Goal: Information Seeking & Learning: Learn about a topic

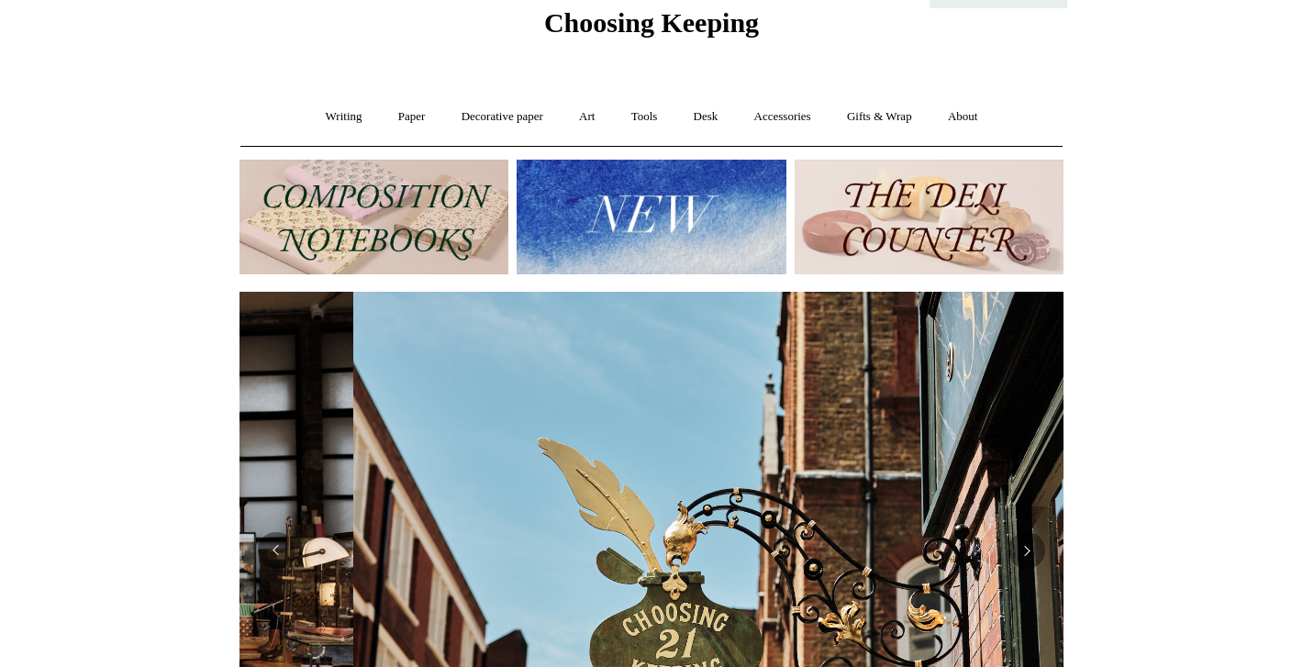
scroll to position [0, 824]
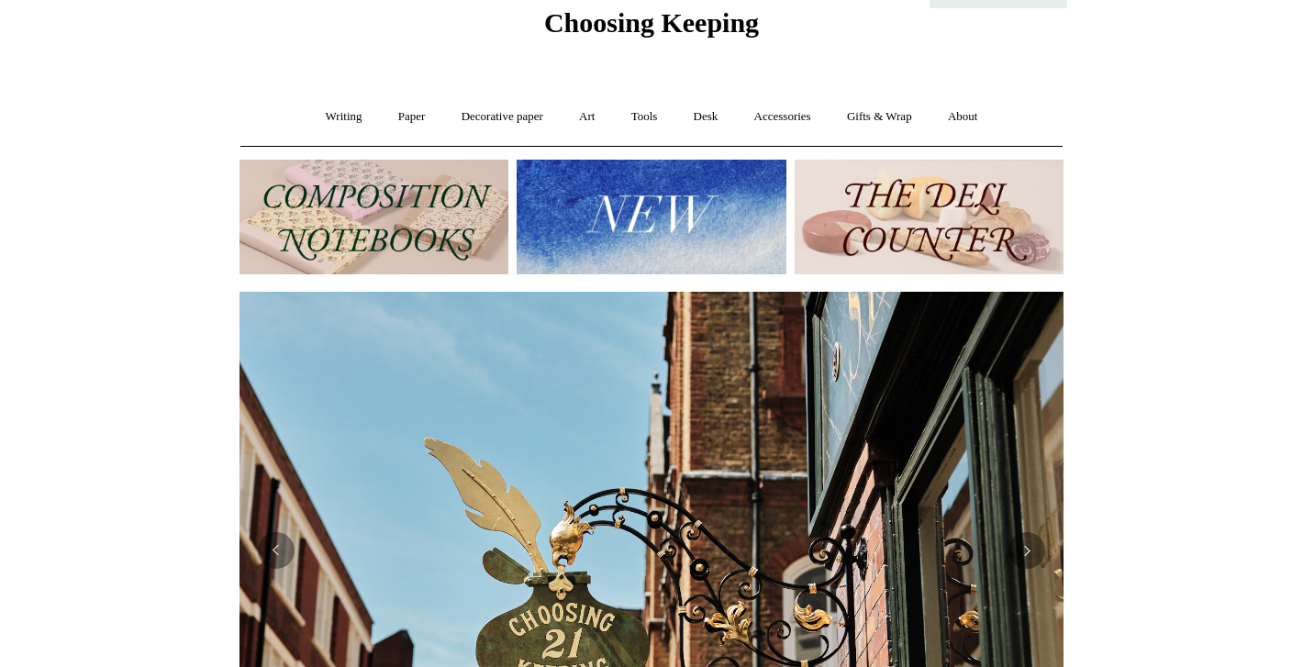
click at [596, 226] on img at bounding box center [651, 217] width 269 height 115
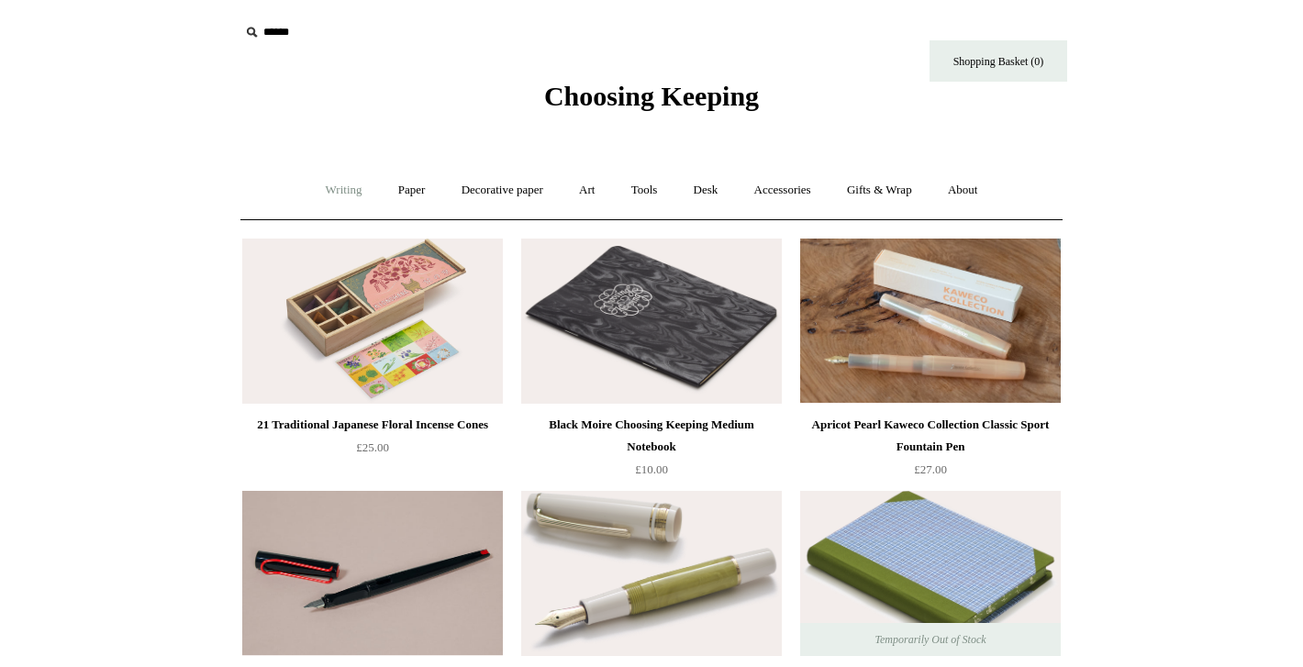
click at [346, 191] on link "Writing +" at bounding box center [344, 190] width 70 height 49
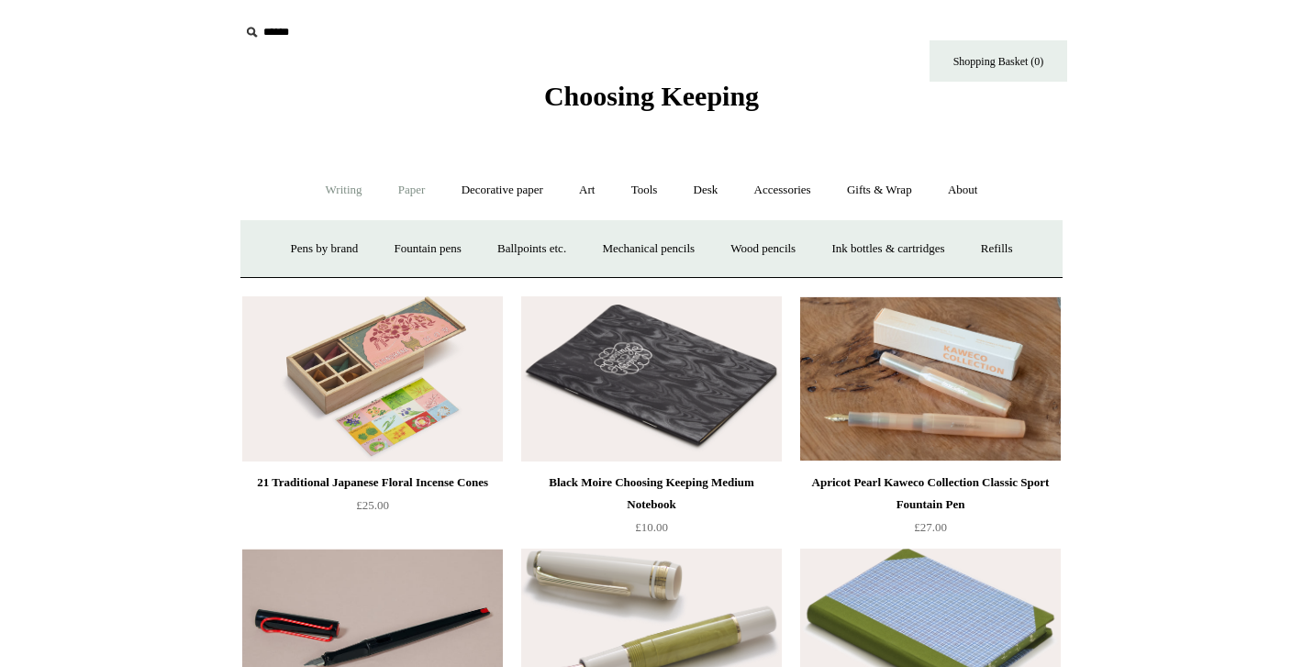
click at [415, 190] on link "Paper +" at bounding box center [412, 190] width 61 height 49
click at [400, 242] on link "Notebooks +" at bounding box center [394, 249] width 84 height 49
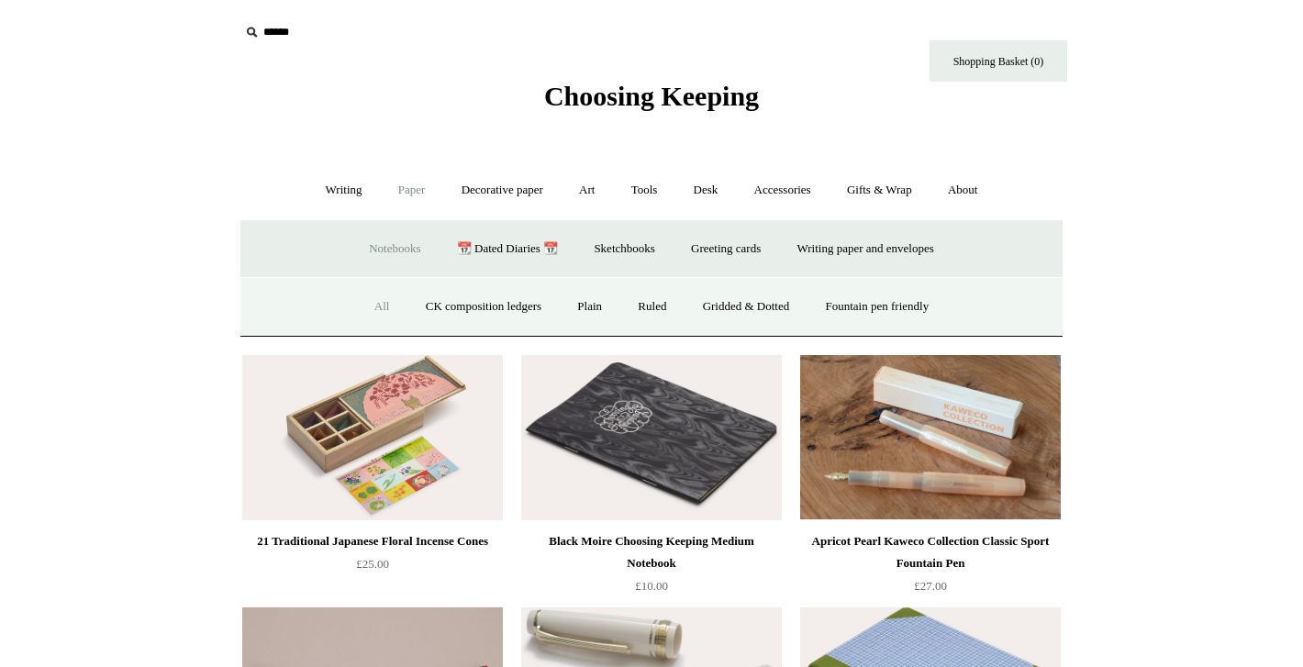
click at [374, 303] on link "All" at bounding box center [382, 307] width 49 height 49
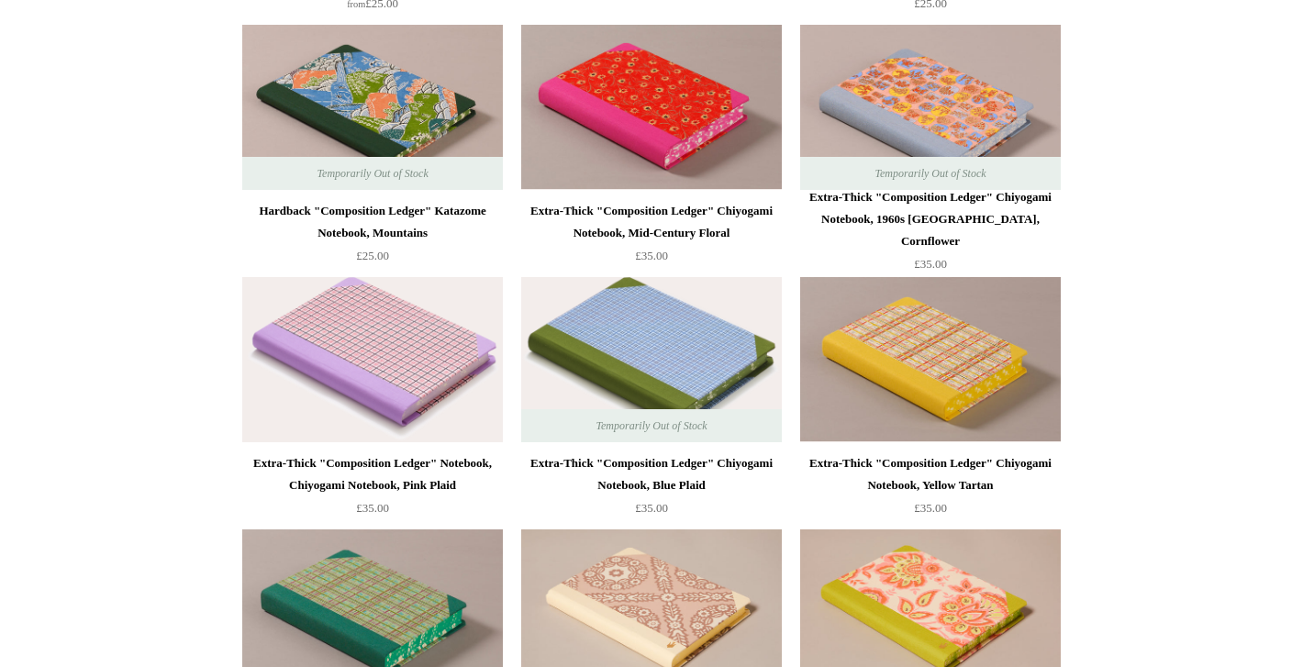
scroll to position [2459, 0]
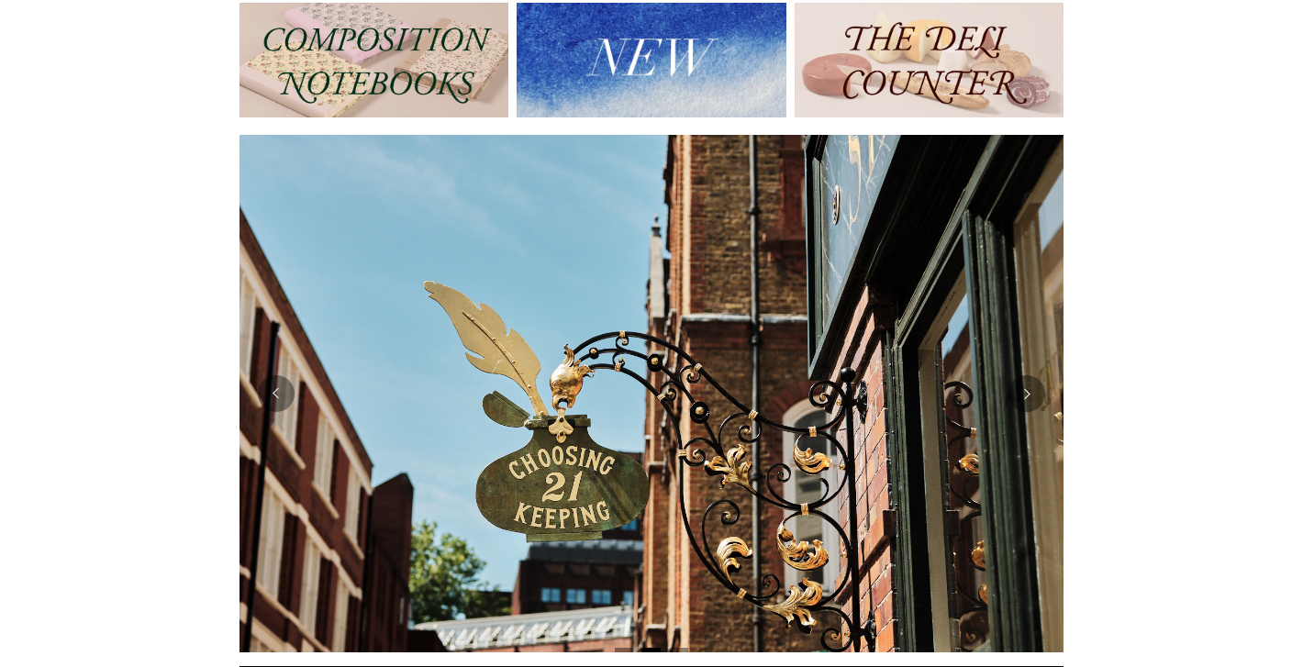
scroll to position [257, 0]
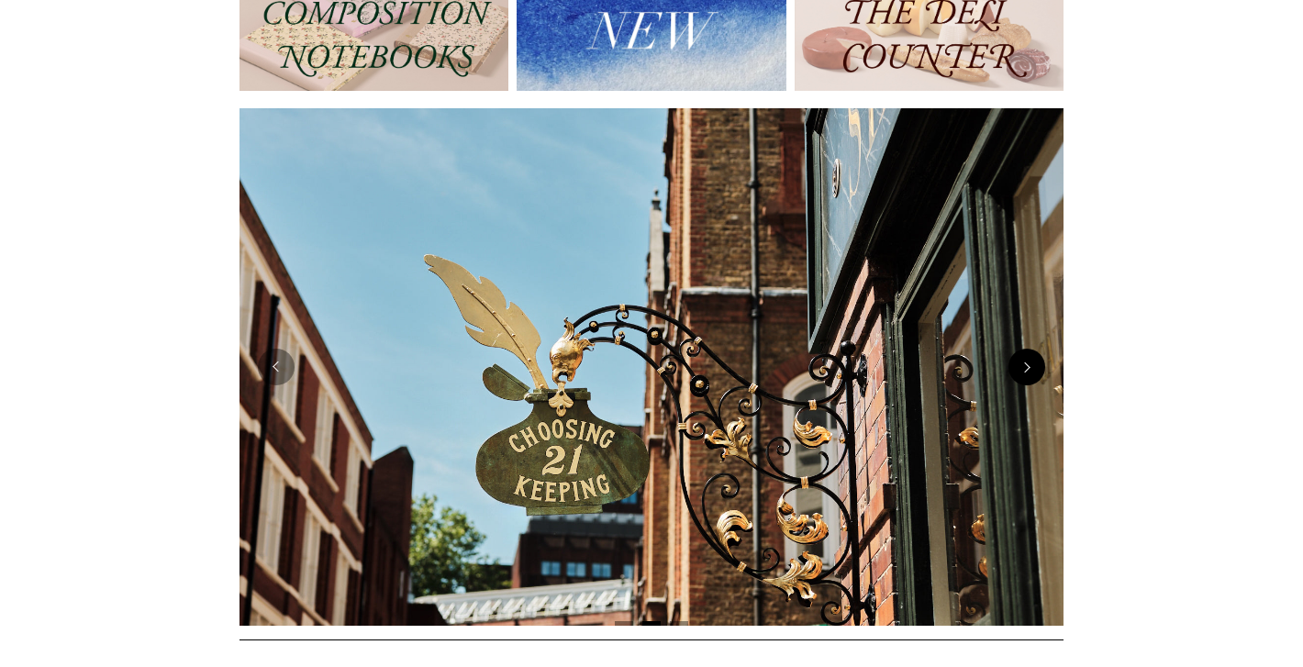
click at [1029, 364] on button "Next" at bounding box center [1027, 367] width 37 height 37
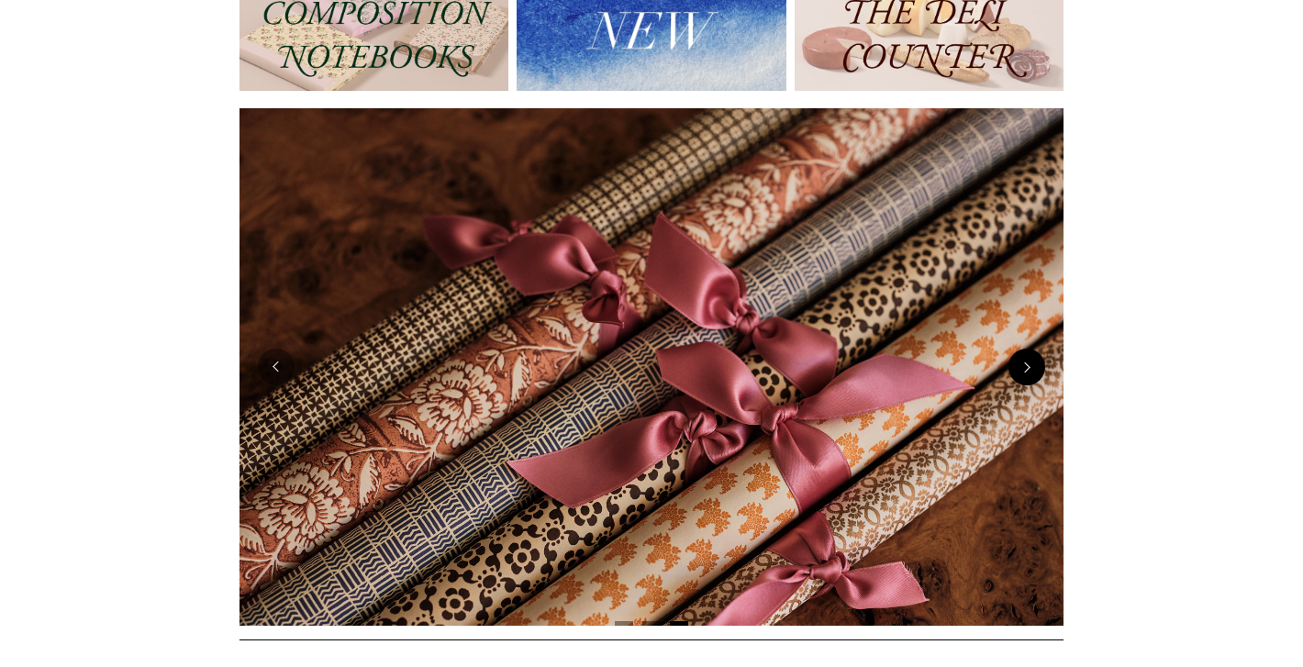
click at [1029, 364] on button "Next" at bounding box center [1027, 367] width 37 height 37
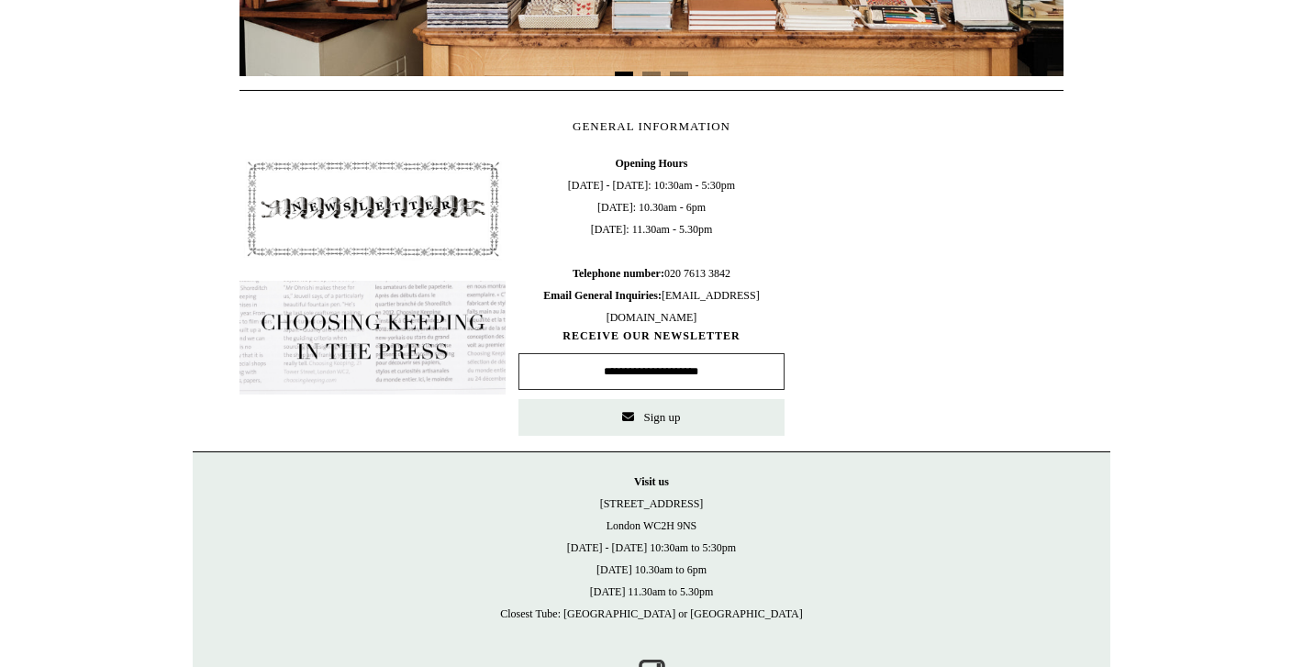
scroll to position [771, 0]
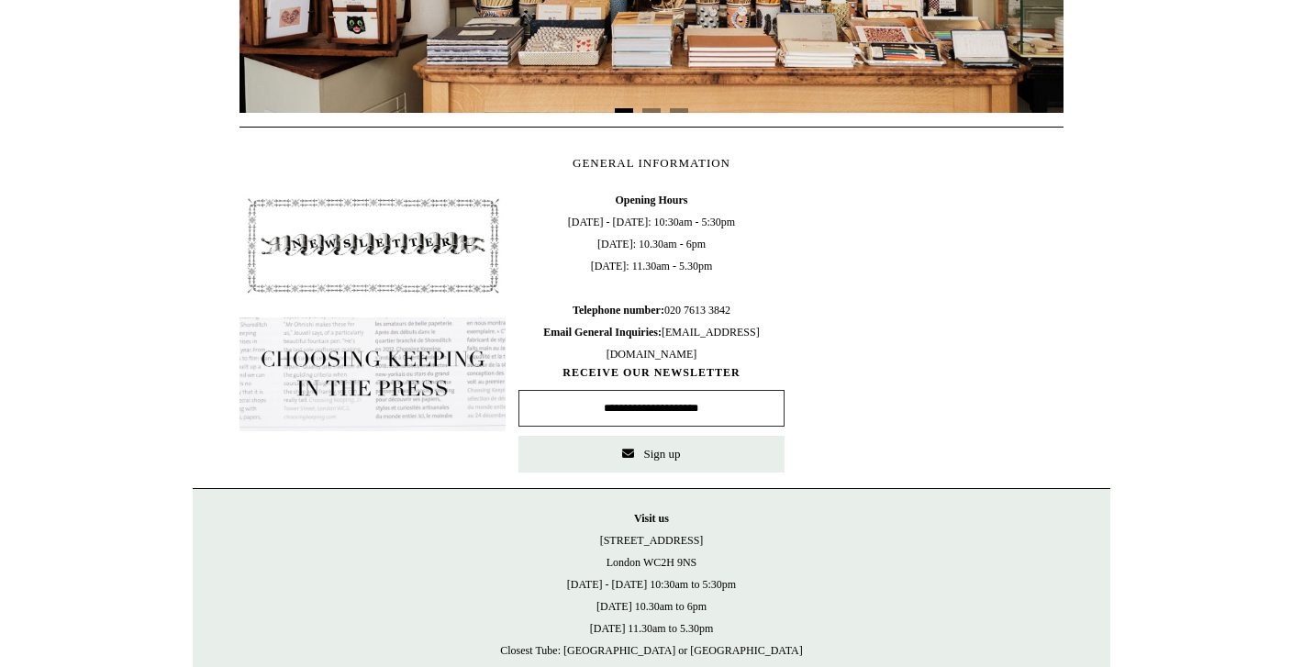
click at [672, 413] on input "text" at bounding box center [651, 408] width 266 height 37
type input "**********"
click at [664, 458] on span "Sign up" at bounding box center [661, 454] width 37 height 14
click at [1133, 448] on html "Menu Choosing Keeping * Shipping Information Shopping Basket (0) * ⤺ + +" at bounding box center [651, 2] width 1303 height 1546
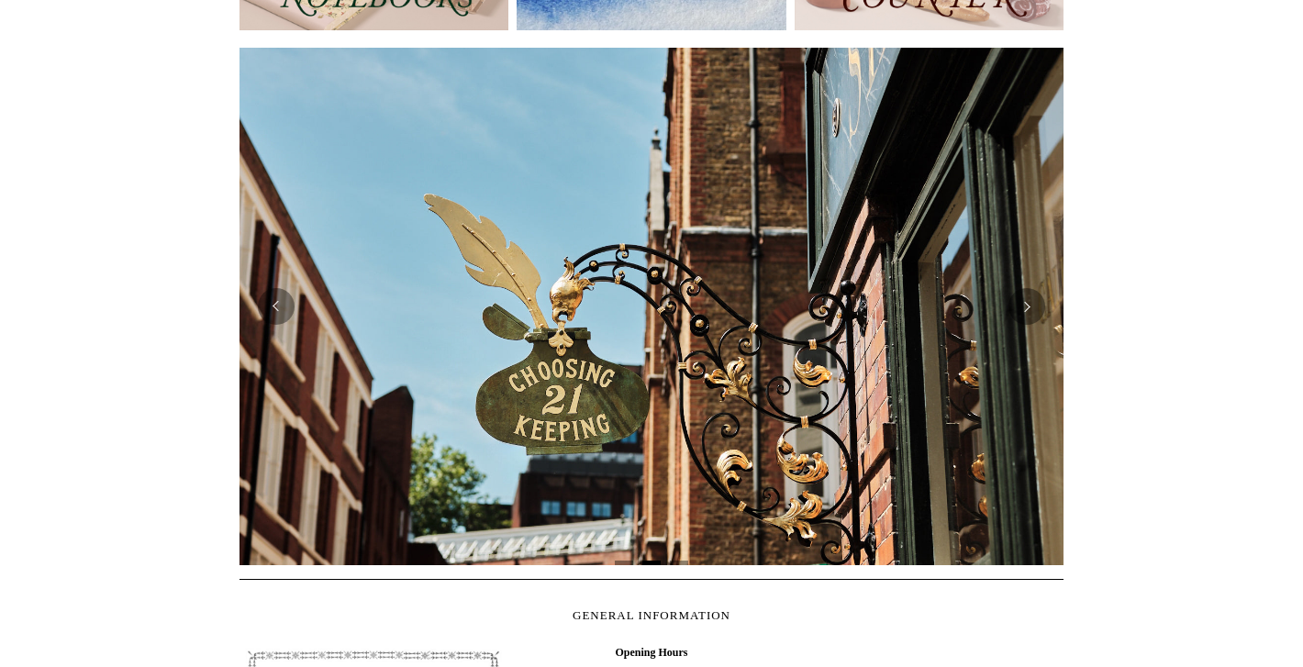
scroll to position [330, 0]
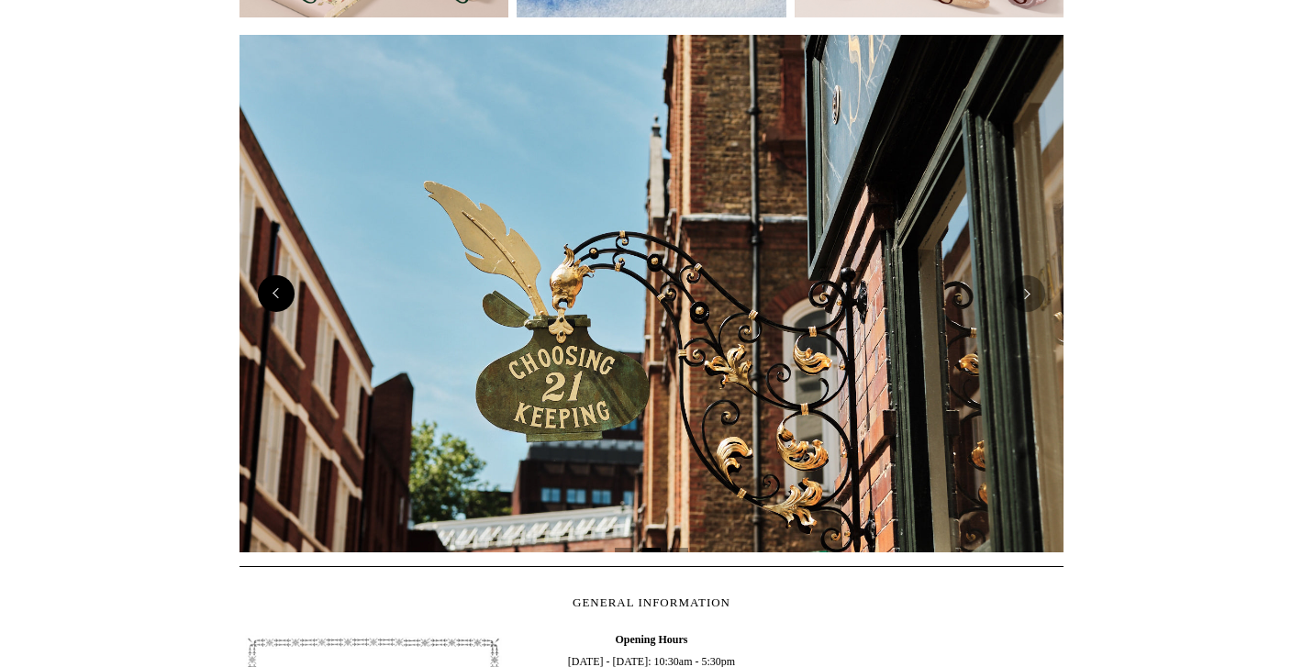
click at [278, 296] on button "Previous" at bounding box center [276, 293] width 37 height 37
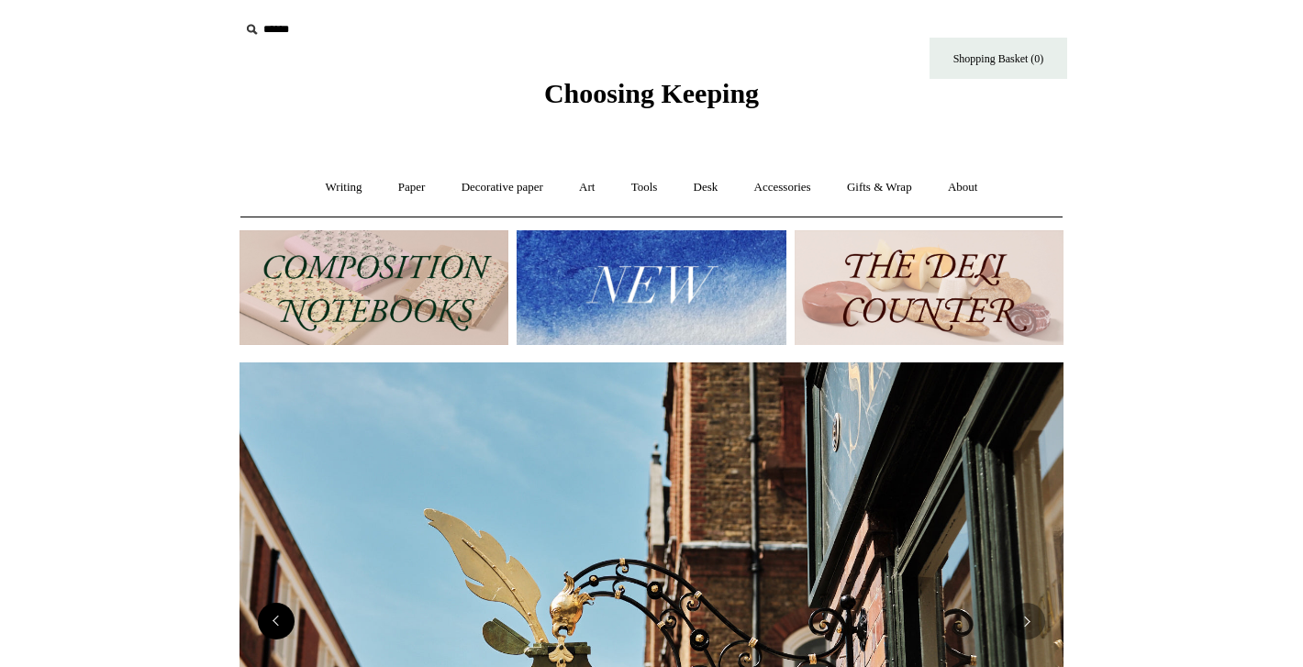
scroll to position [0, 0]
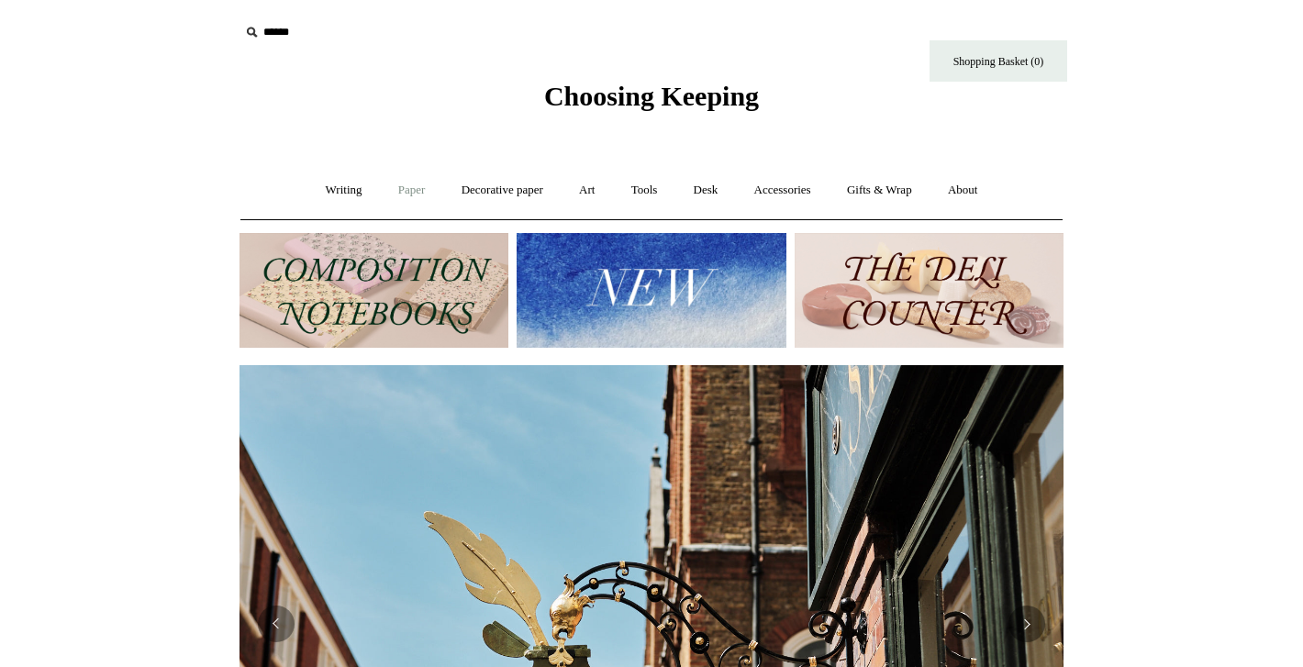
click at [388, 196] on link "Paper +" at bounding box center [412, 190] width 61 height 49
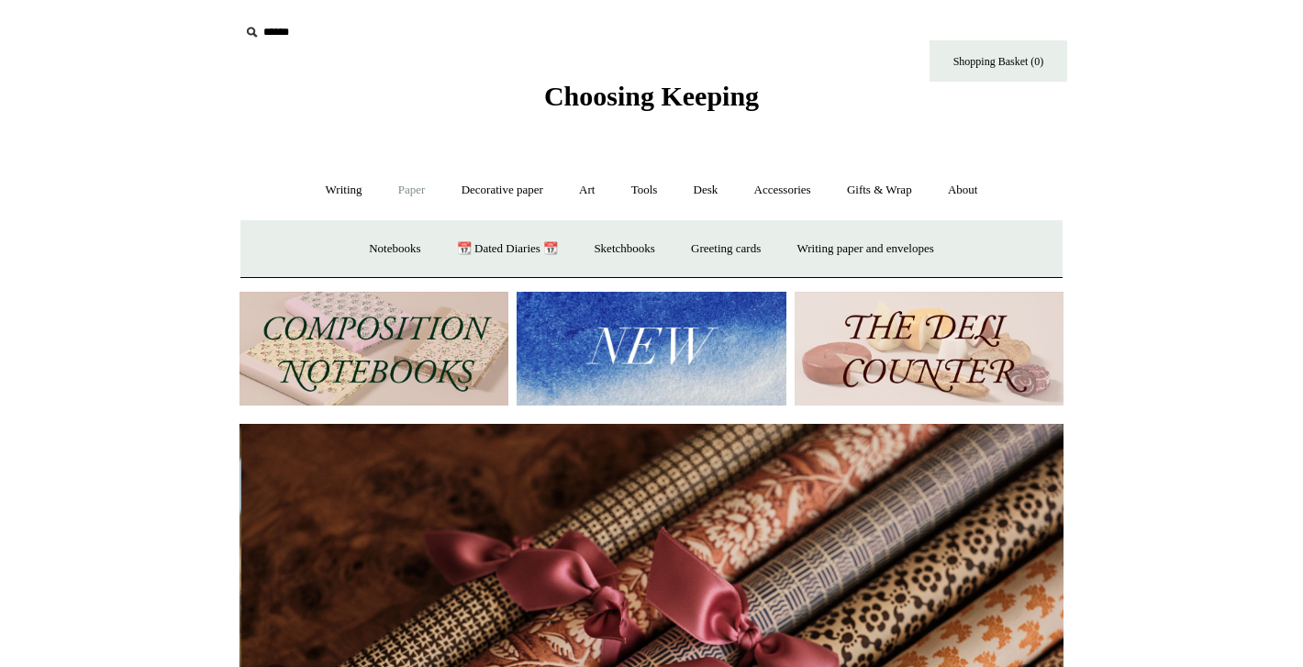
scroll to position [0, 1648]
click at [473, 197] on link "Decorative paper +" at bounding box center [502, 190] width 115 height 49
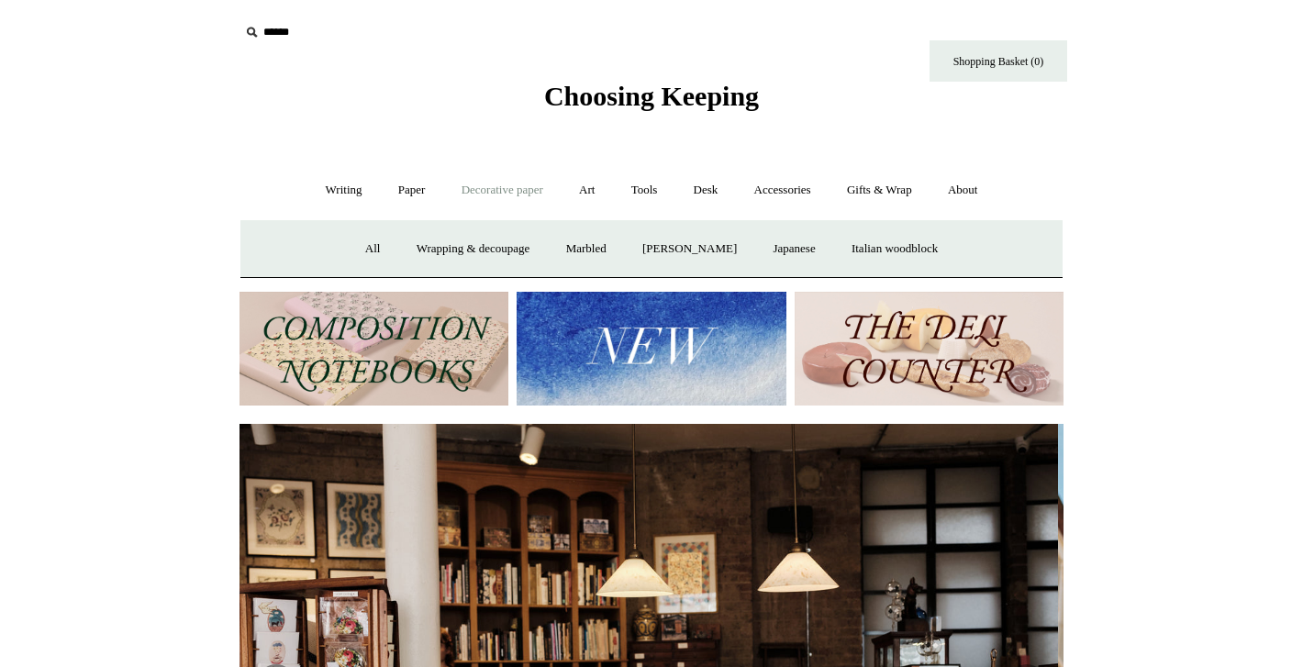
scroll to position [0, 0]
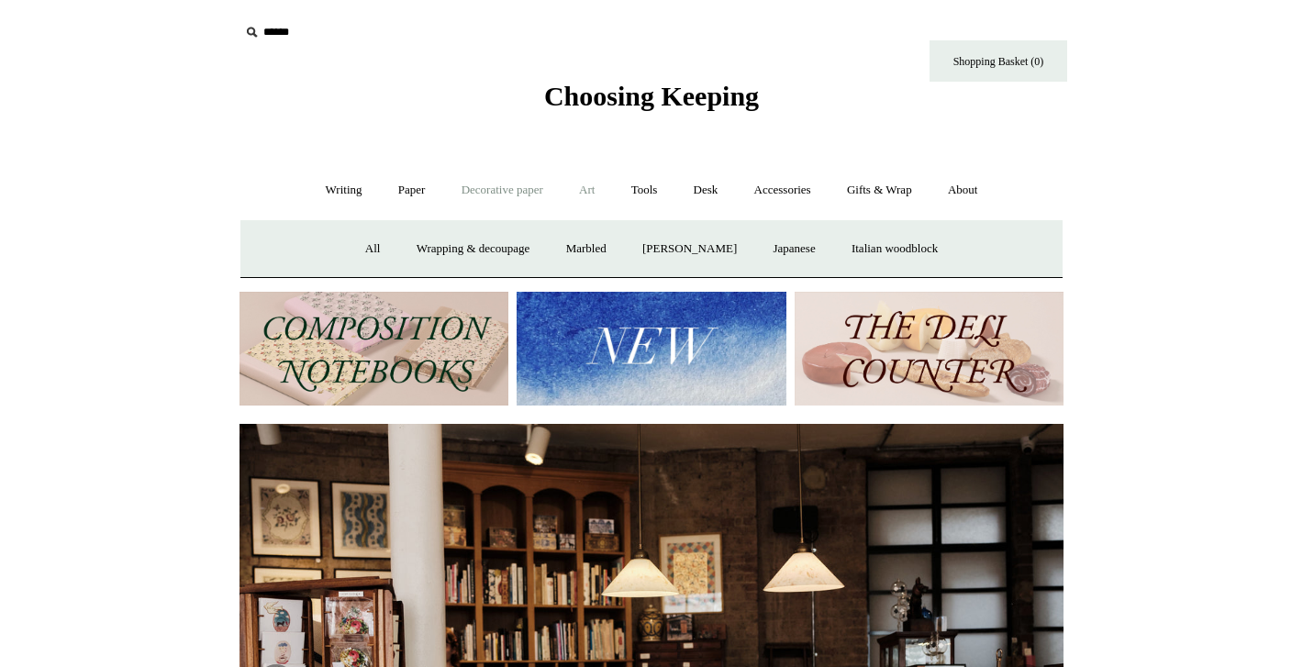
click at [599, 187] on link "Art +" at bounding box center [587, 190] width 49 height 49
click at [641, 186] on link "Tools +" at bounding box center [645, 190] width 60 height 49
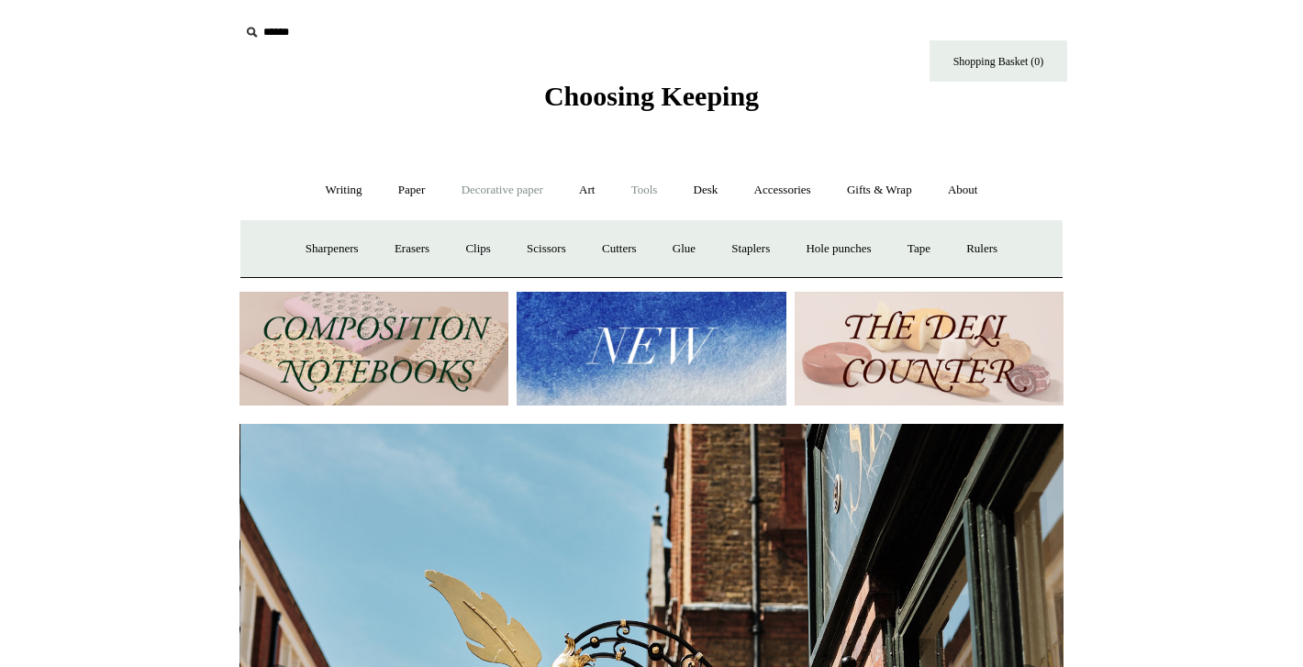
scroll to position [0, 824]
click at [401, 197] on link "Paper +" at bounding box center [412, 190] width 61 height 49
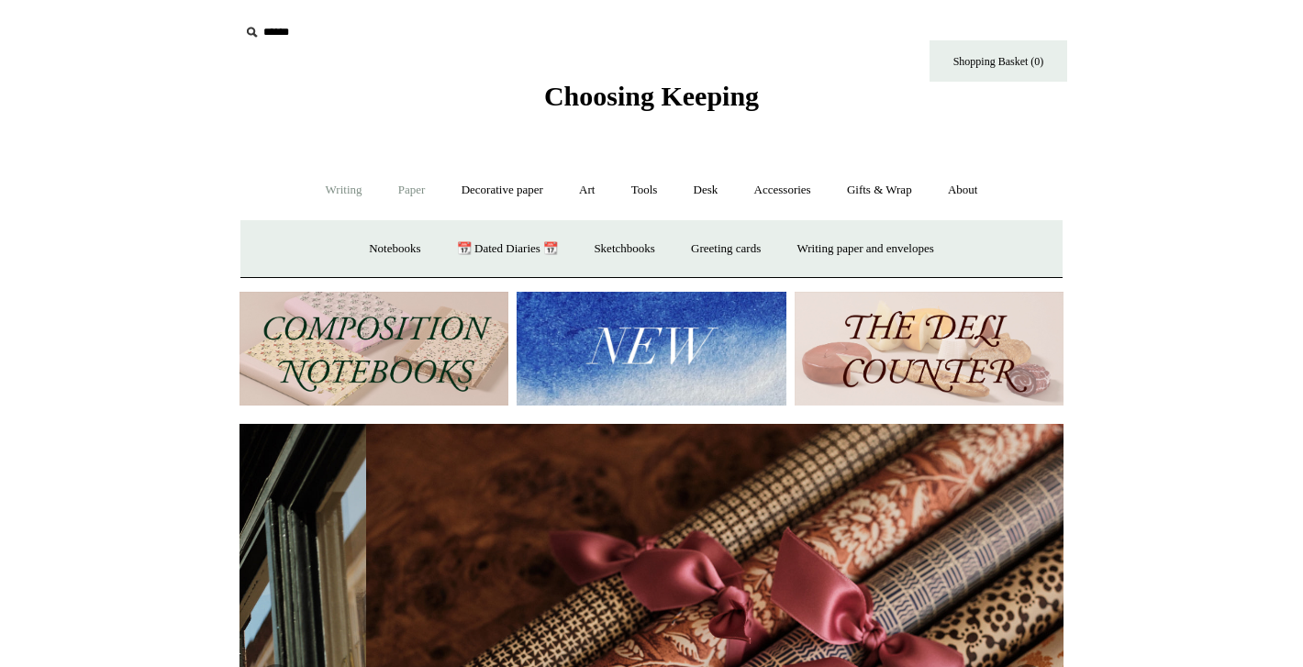
click at [329, 185] on link "Writing +" at bounding box center [344, 190] width 70 height 49
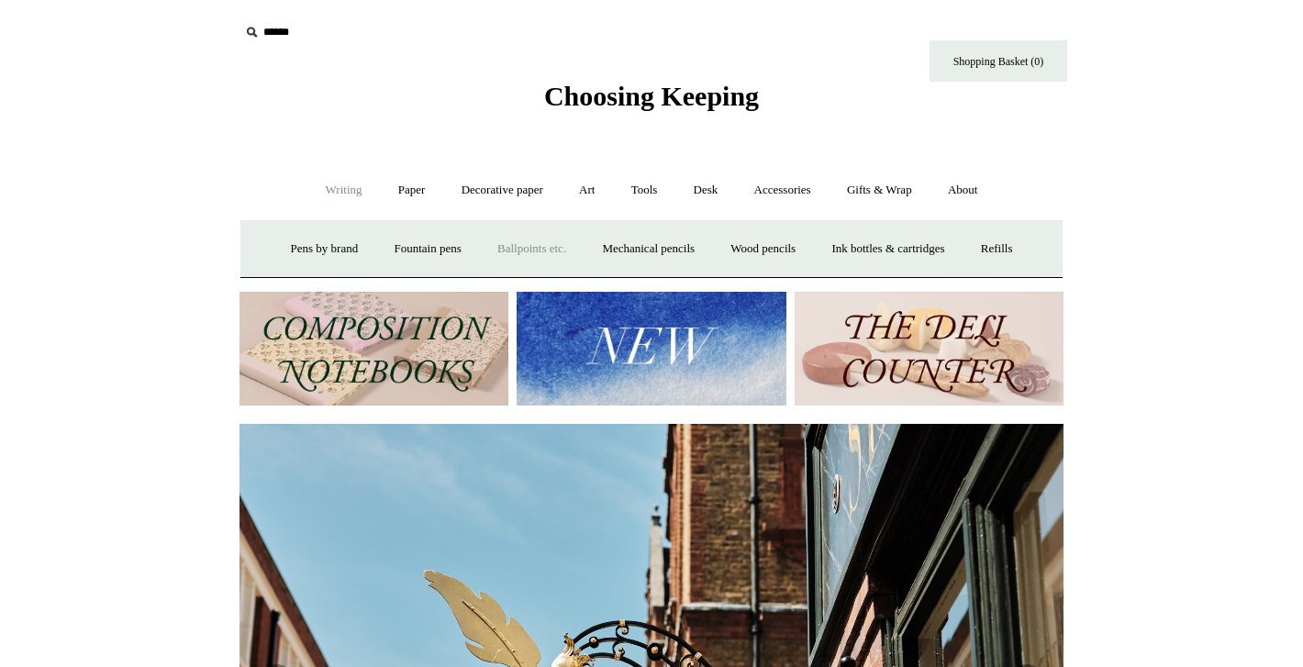
click at [524, 252] on link "Ballpoints etc. +" at bounding box center [532, 249] width 102 height 49
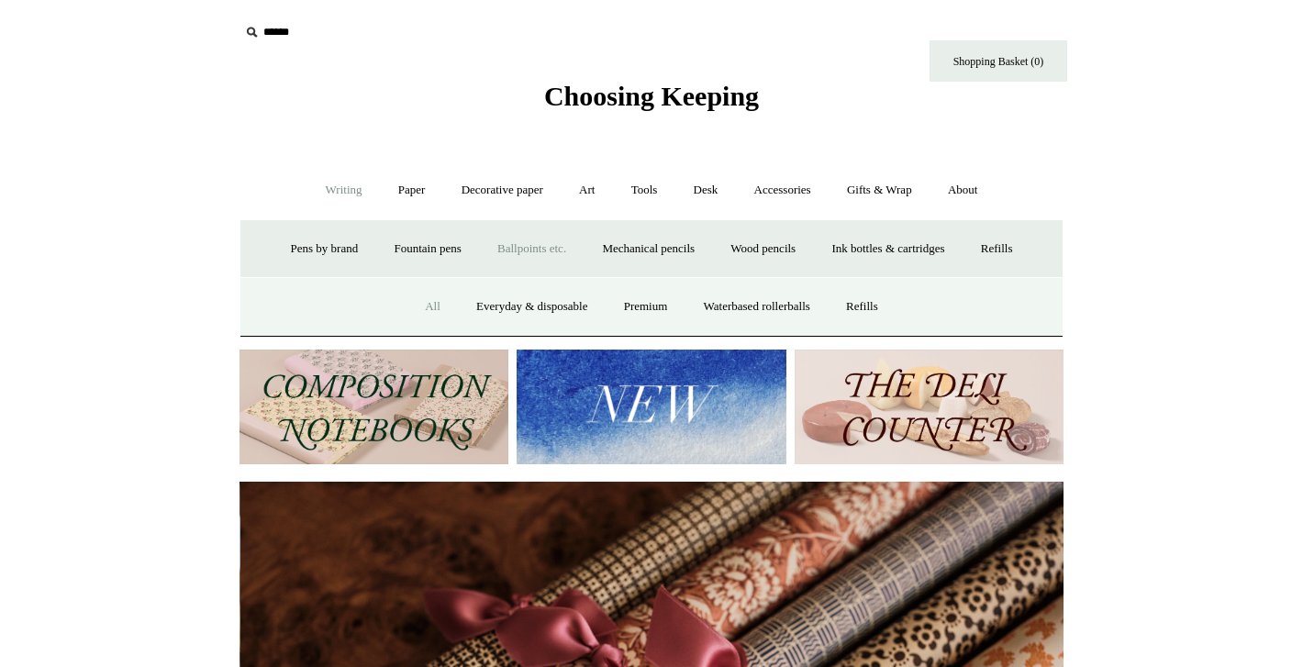
scroll to position [0, 1648]
click at [429, 308] on link "All" at bounding box center [432, 307] width 49 height 49
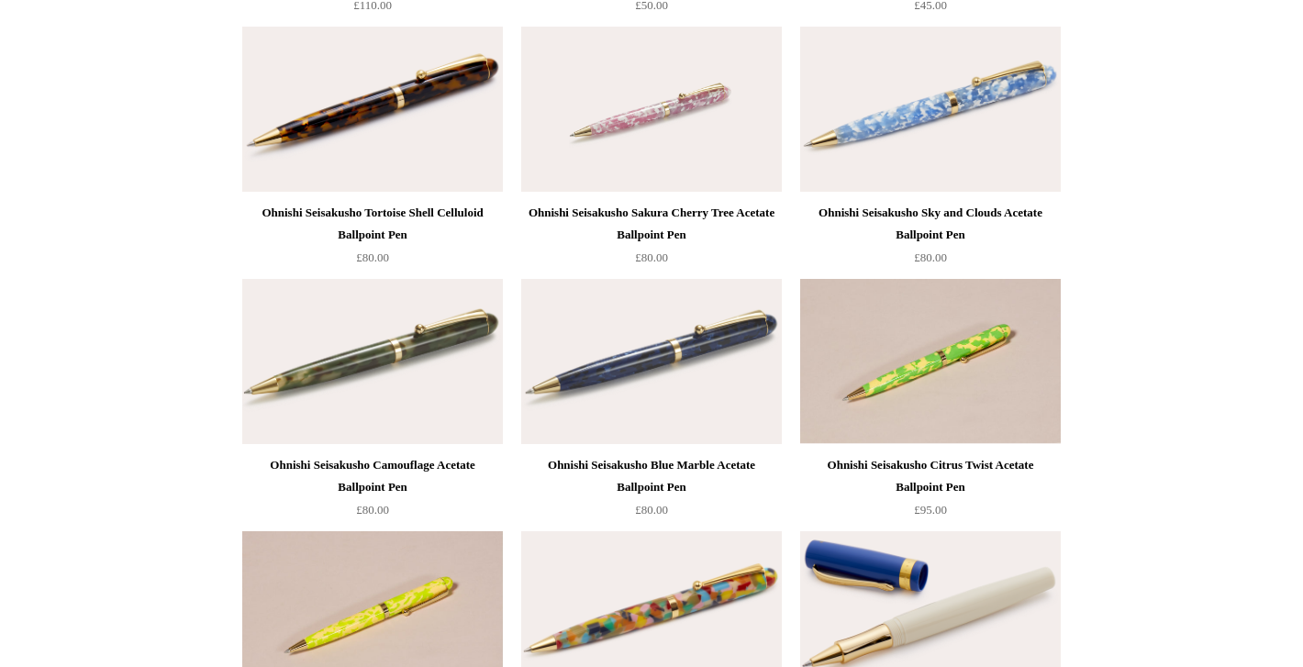
scroll to position [4964, 0]
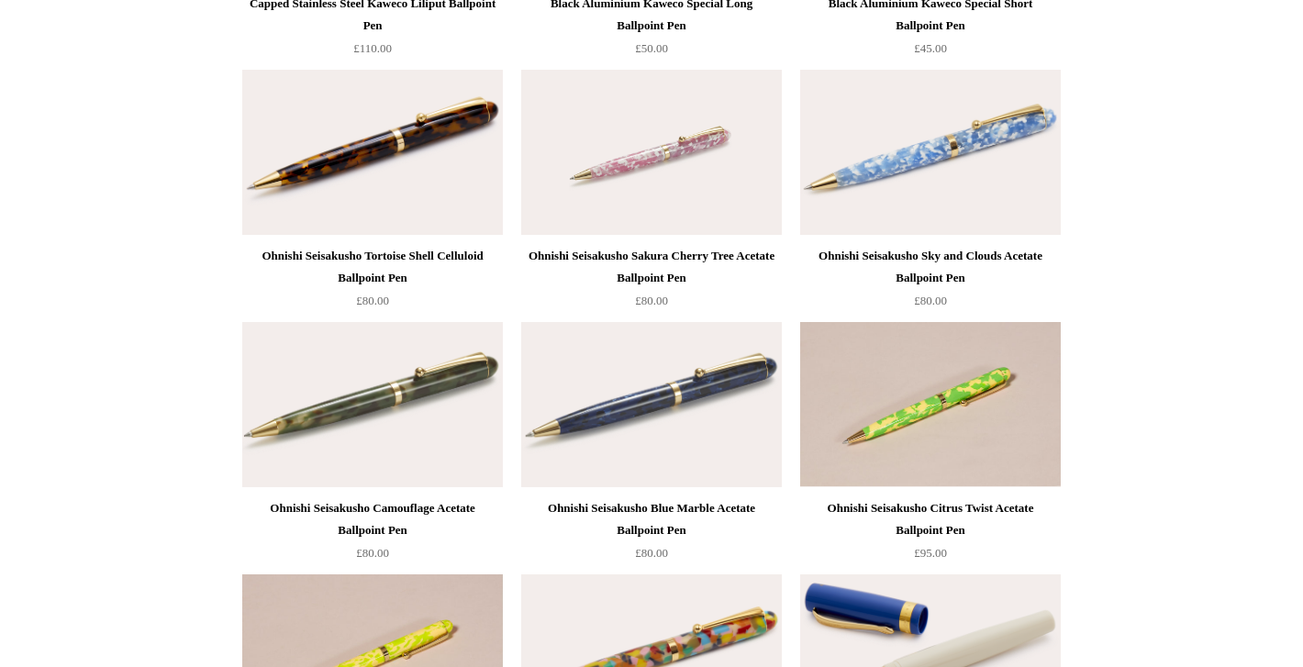
click at [1009, 129] on img at bounding box center [930, 152] width 261 height 165
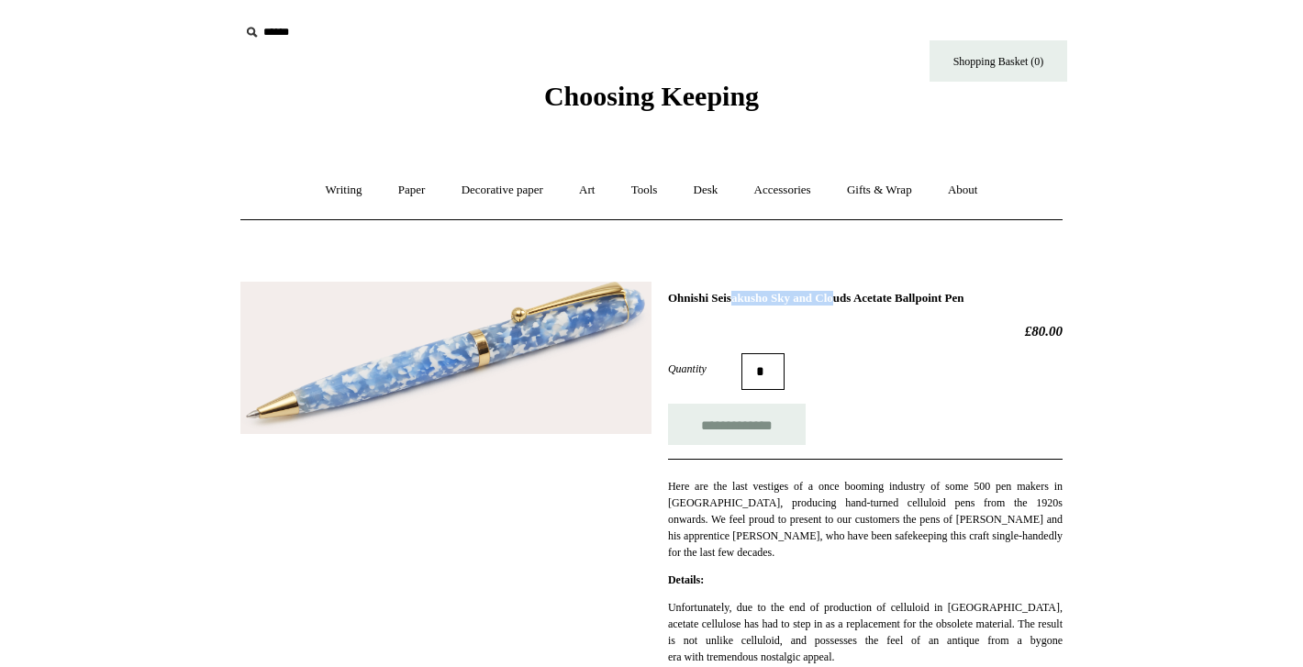
drag, startPoint x: 671, startPoint y: 295, endPoint x: 787, endPoint y: 298, distance: 116.6
click at [787, 298] on h1 "Ohnishi Seisakusho Sky and Clouds Acetate Ballpoint Pen" at bounding box center [865, 298] width 395 height 15
copy h1 "Ohnishi Seisakusho"
click at [273, 32] on input "text" at bounding box center [353, 33] width 226 height 34
paste input "**********"
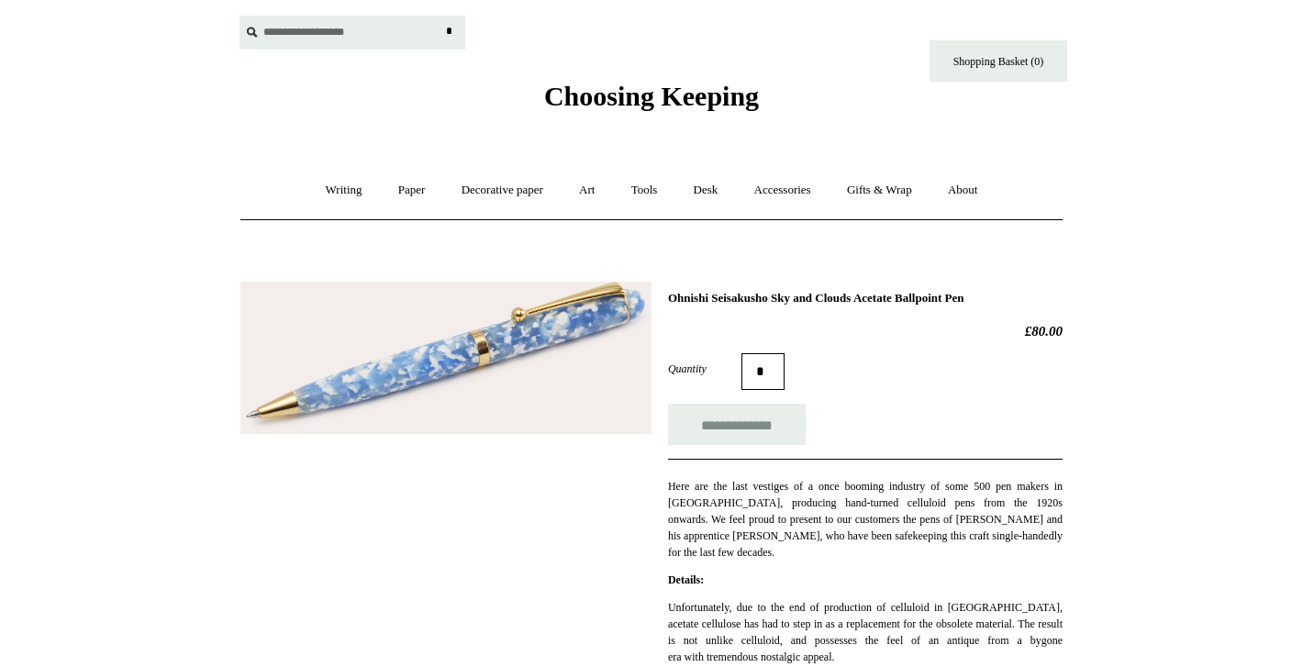
type input "**********"
click at [449, 33] on input "*" at bounding box center [449, 32] width 18 height 32
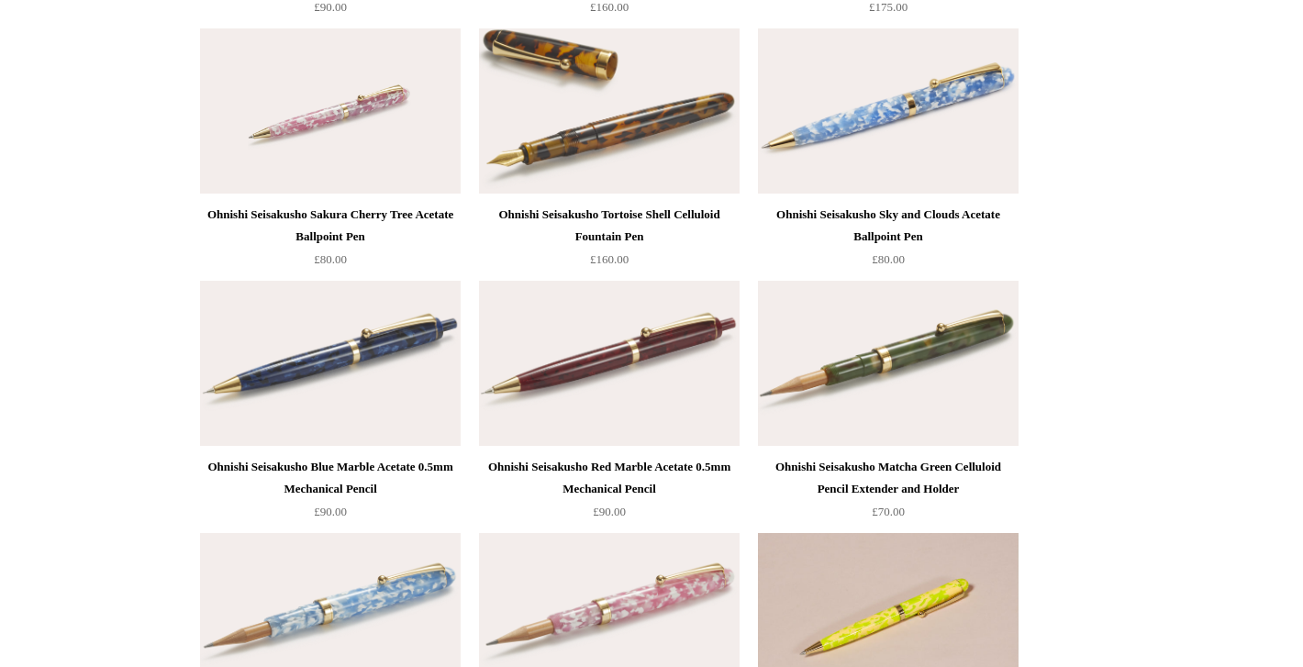
scroll to position [1909, 0]
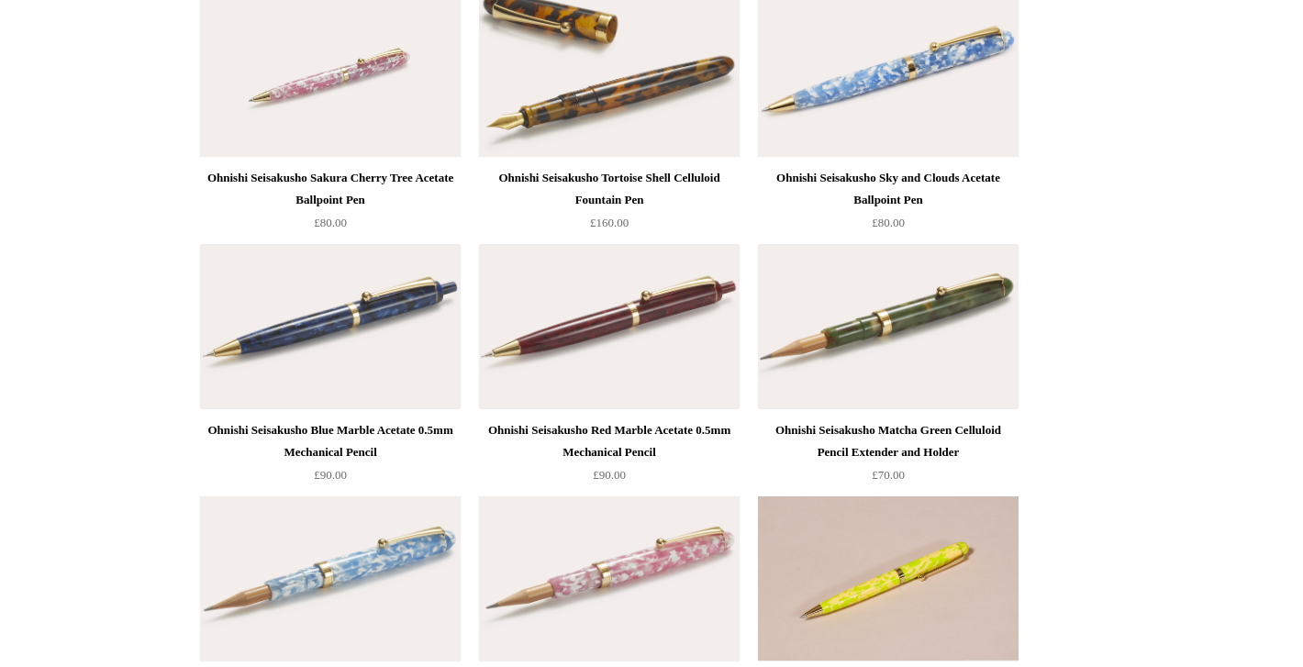
click at [864, 112] on img at bounding box center [888, 74] width 261 height 165
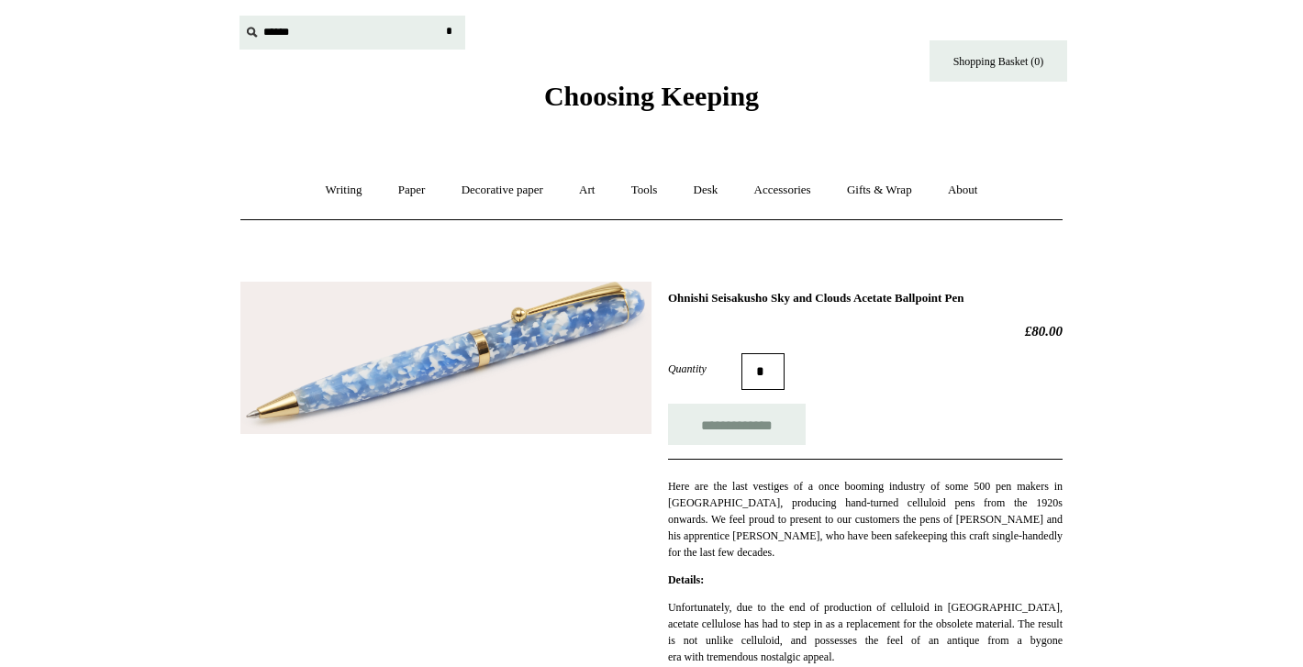
click at [279, 34] on input "text" at bounding box center [353, 33] width 226 height 34
paste input "**********"
type input "**********"
click at [440, 16] on input "*" at bounding box center [449, 32] width 18 height 32
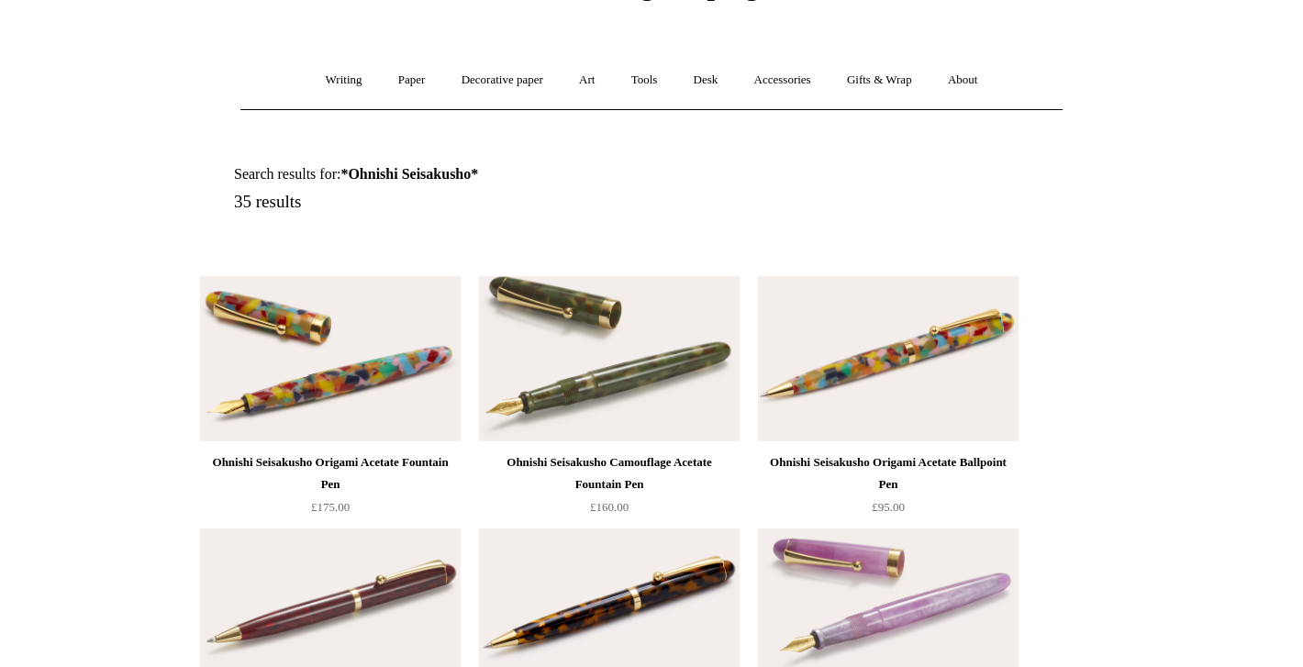
scroll to position [184, 0]
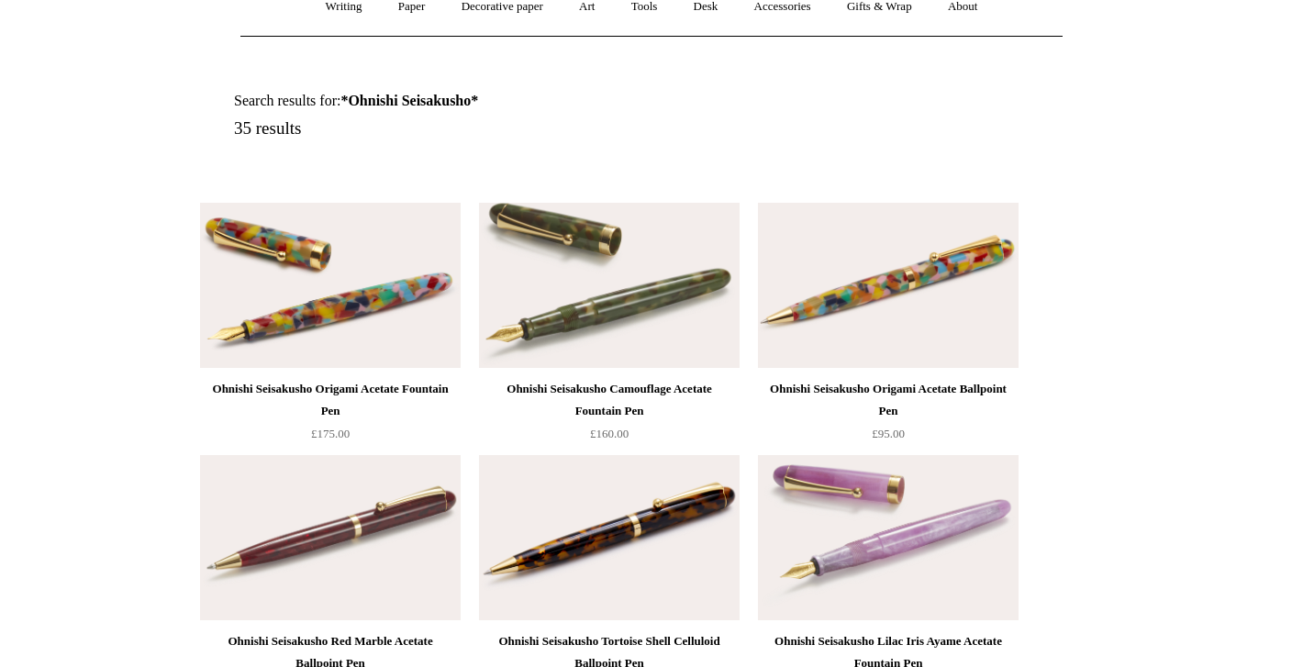
click at [882, 282] on img at bounding box center [888, 285] width 261 height 165
click at [821, 278] on img at bounding box center [888, 285] width 261 height 165
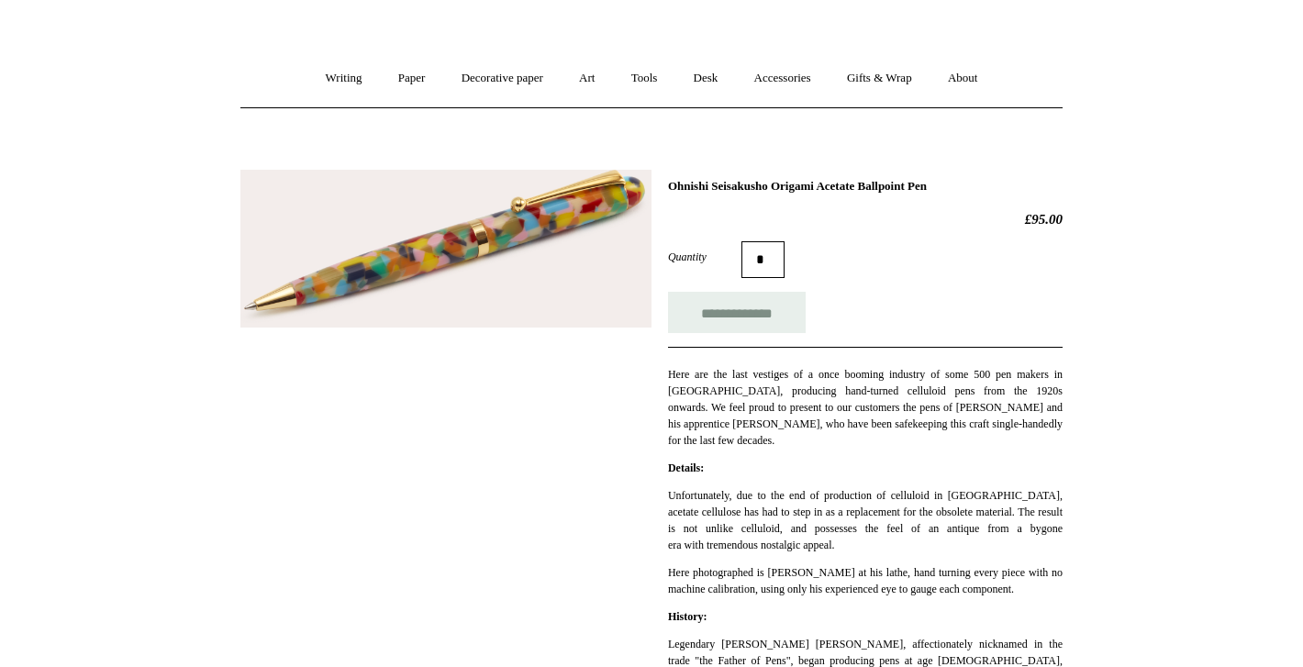
scroll to position [147, 0]
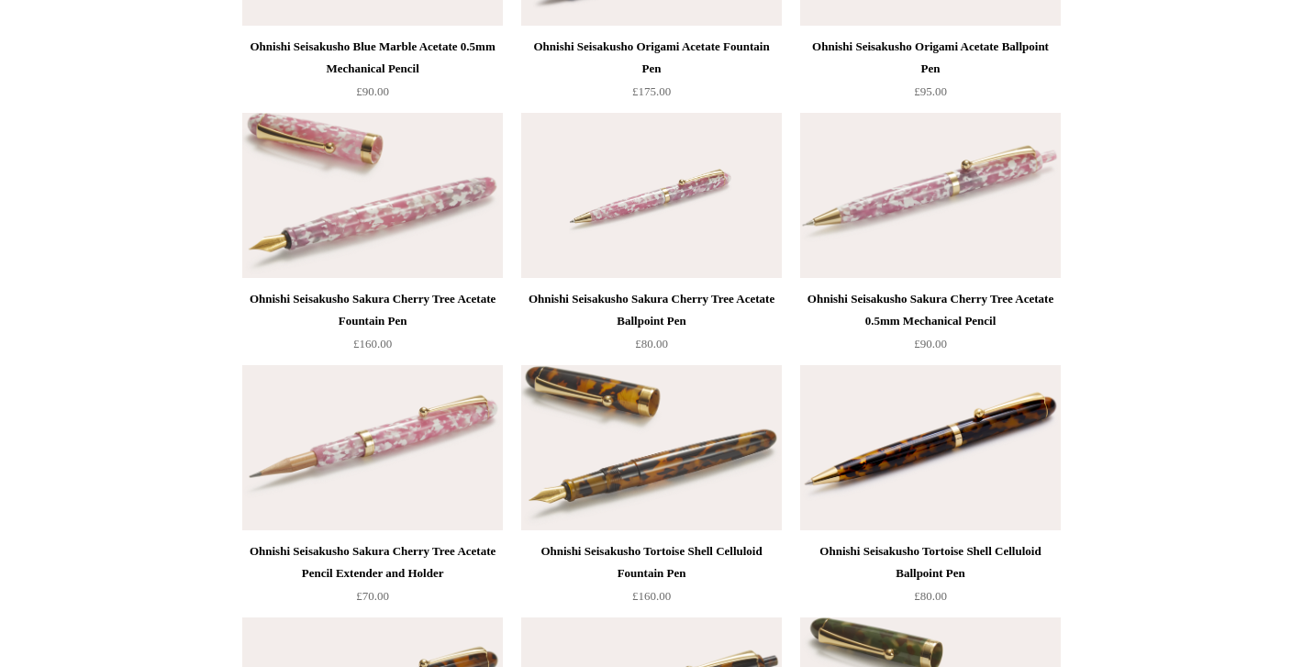
scroll to position [1261, 0]
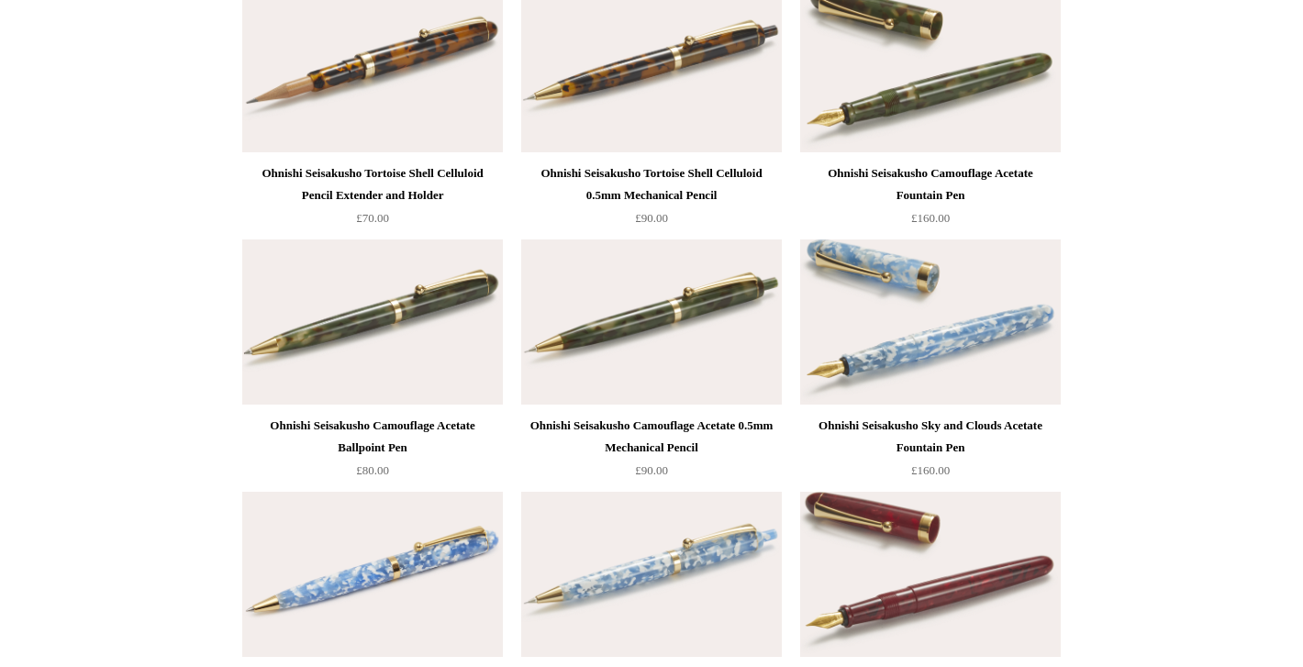
click at [596, 583] on img at bounding box center [651, 574] width 261 height 165
